Goal: Leave review/rating

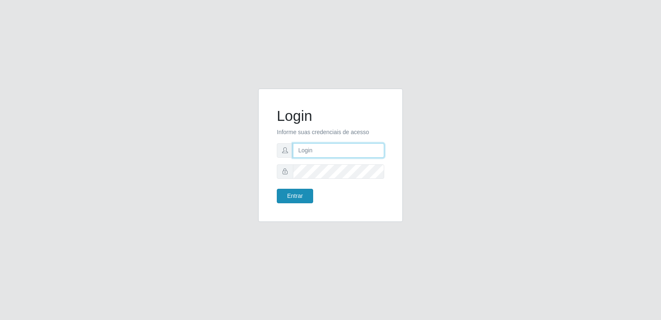
type input "[PERSON_NAME][EMAIL_ADDRESS][DOMAIN_NAME]"
click at [298, 196] on button "Entrar" at bounding box center [295, 195] width 36 height 14
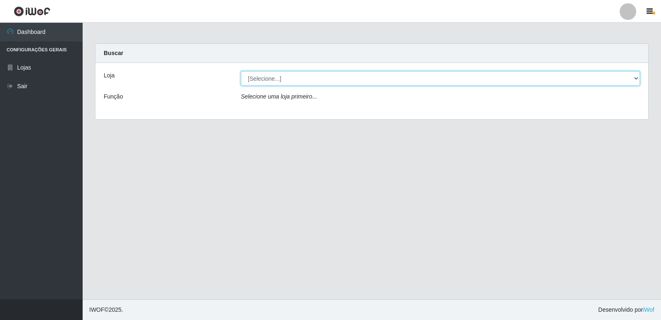
click at [268, 79] on select "[Selecione...] Hiper Queiroz - [GEOGRAPHIC_DATA] [GEOGRAPHIC_DATA] [GEOGRAPHIC_…" at bounding box center [440, 78] width 399 height 14
select select "516"
click at [241, 71] on select "[Selecione...] Hiper Queiroz - [GEOGRAPHIC_DATA] [GEOGRAPHIC_DATA] [GEOGRAPHIC_…" at bounding box center [440, 78] width 399 height 14
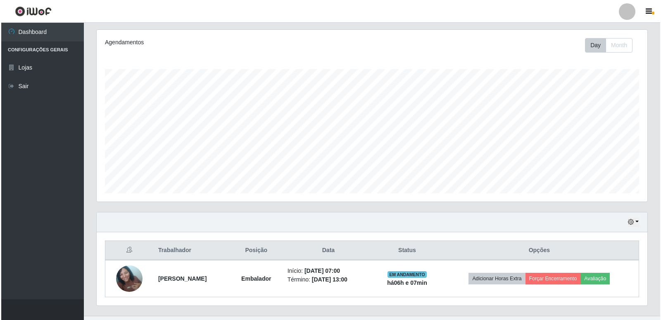
scroll to position [119, 0]
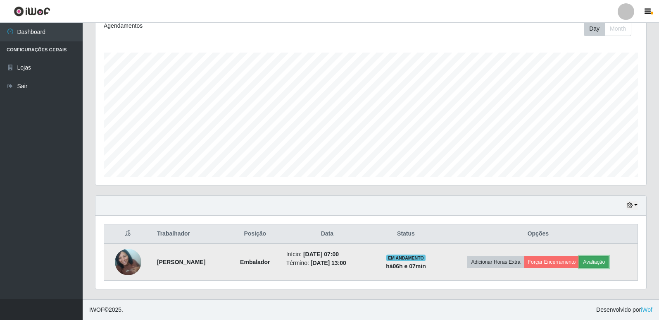
click at [609, 262] on button "Avaliação" at bounding box center [593, 262] width 29 height 12
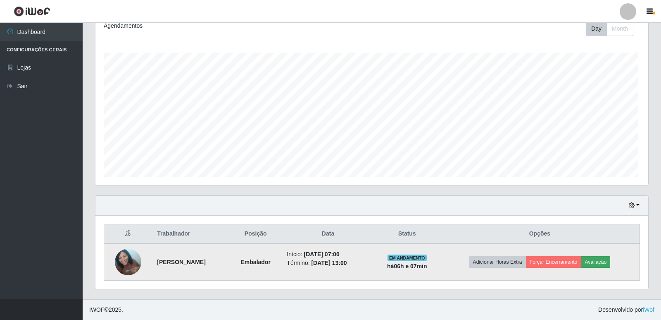
scroll to position [172, 547]
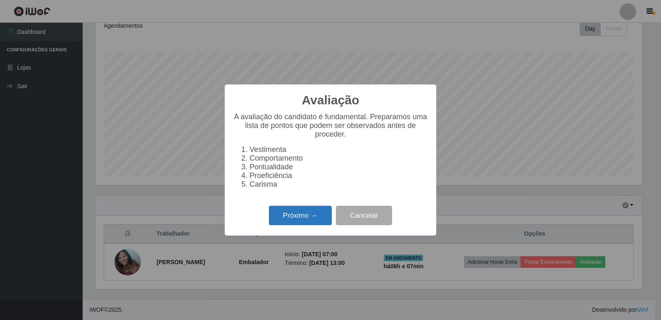
click at [292, 219] on button "Próximo →" at bounding box center [300, 214] width 63 height 19
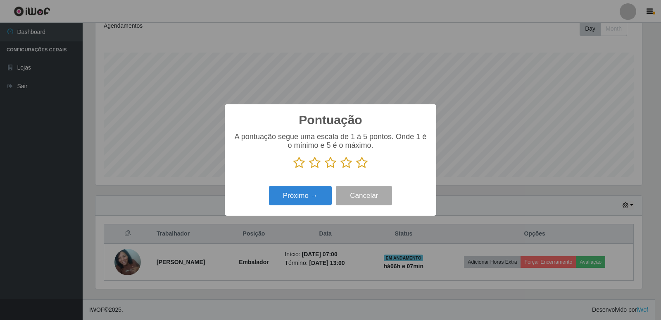
scroll to position [413162, 412786]
click at [299, 167] on icon at bounding box center [299, 162] width 12 height 12
click at [293, 169] on input "radio" at bounding box center [293, 169] width 0 height 0
click at [317, 165] on icon at bounding box center [315, 162] width 12 height 12
click at [309, 169] on input "radio" at bounding box center [309, 169] width 0 height 0
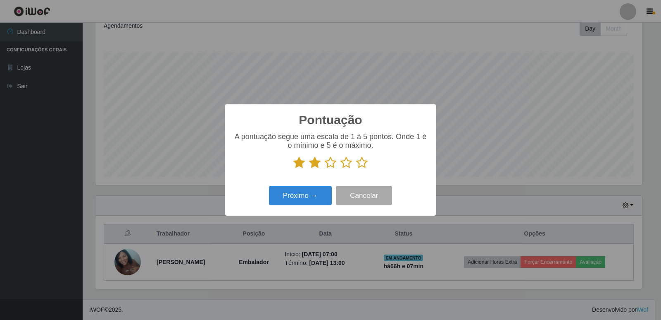
click at [328, 167] on icon at bounding box center [331, 162] width 12 height 12
click at [325, 169] on input "radio" at bounding box center [325, 169] width 0 height 0
click at [346, 163] on icon at bounding box center [347, 162] width 12 height 12
click at [341, 169] on input "radio" at bounding box center [341, 169] width 0 height 0
click at [358, 163] on icon at bounding box center [362, 162] width 12 height 12
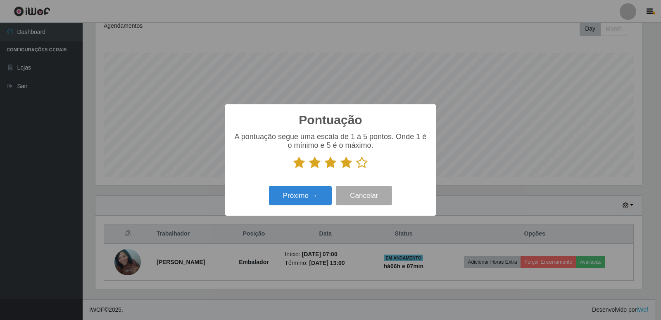
click at [356, 169] on input "radio" at bounding box center [356, 169] width 0 height 0
click at [312, 193] on button "Próximo →" at bounding box center [300, 195] width 63 height 19
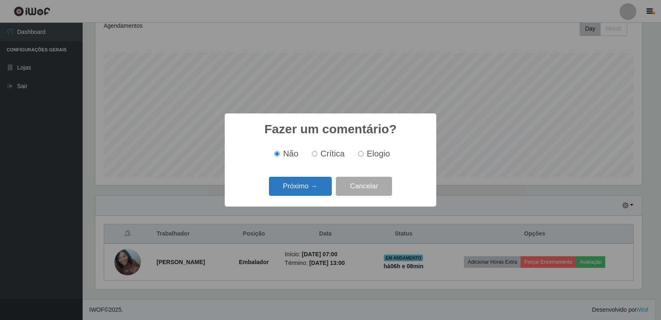
click at [311, 184] on button "Próximo →" at bounding box center [300, 185] width 63 height 19
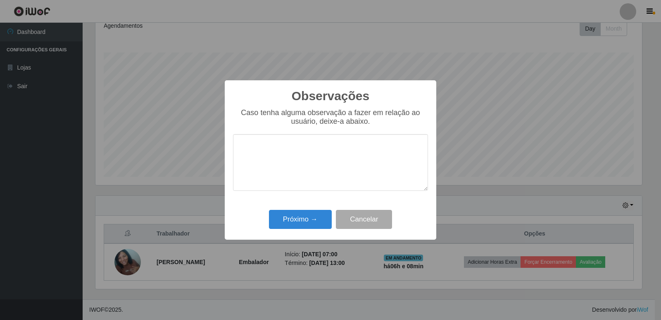
click at [310, 167] on textarea at bounding box center [330, 162] width 195 height 57
type textarea "TA OTIMO"
click at [296, 224] on button "Próximo →" at bounding box center [300, 219] width 63 height 19
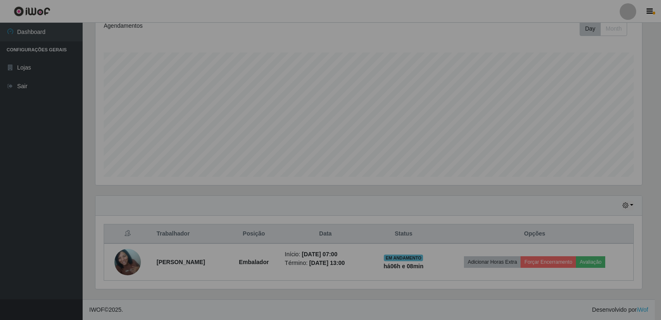
scroll to position [172, 551]
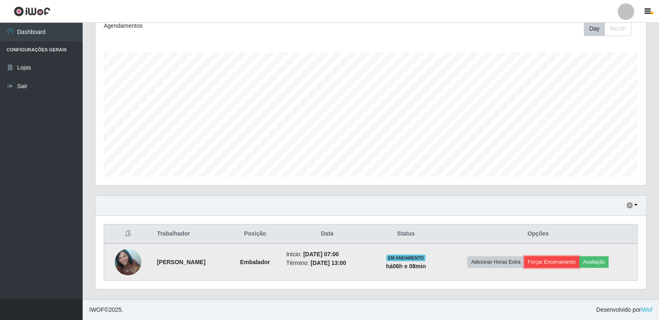
click at [571, 262] on button "Forçar Encerramento" at bounding box center [552, 262] width 55 height 12
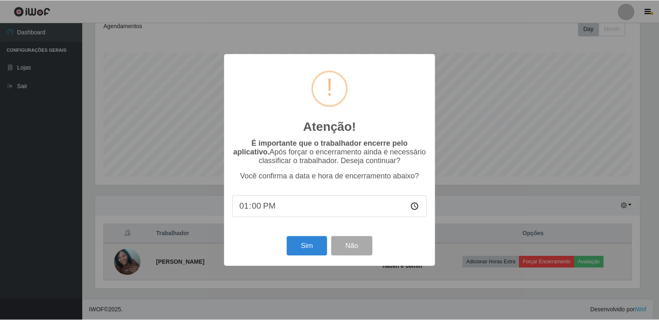
scroll to position [172, 547]
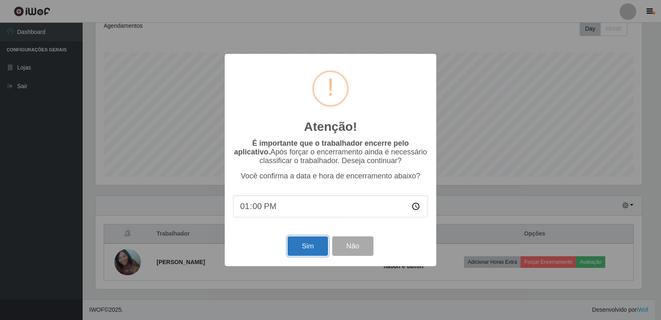
click at [305, 246] on button "Sim" at bounding box center [308, 245] width 40 height 19
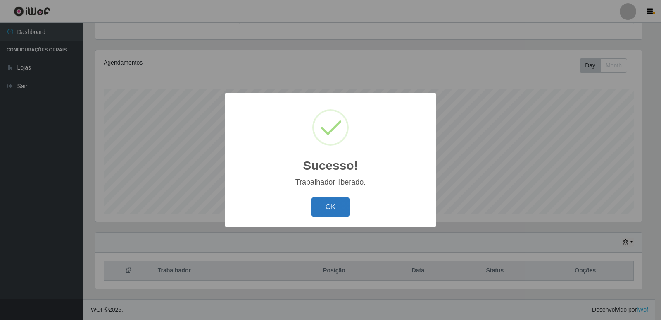
click at [341, 208] on button "OK" at bounding box center [331, 206] width 38 height 19
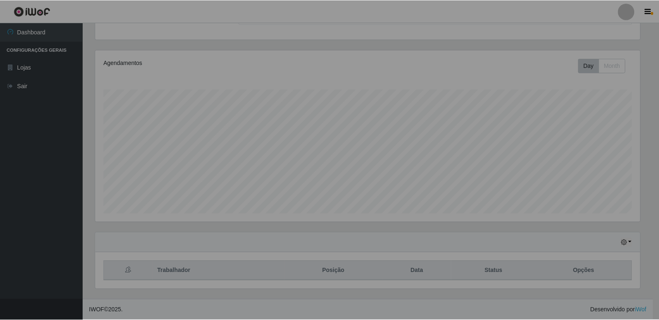
scroll to position [172, 551]
